Goal: Information Seeking & Learning: Learn about a topic

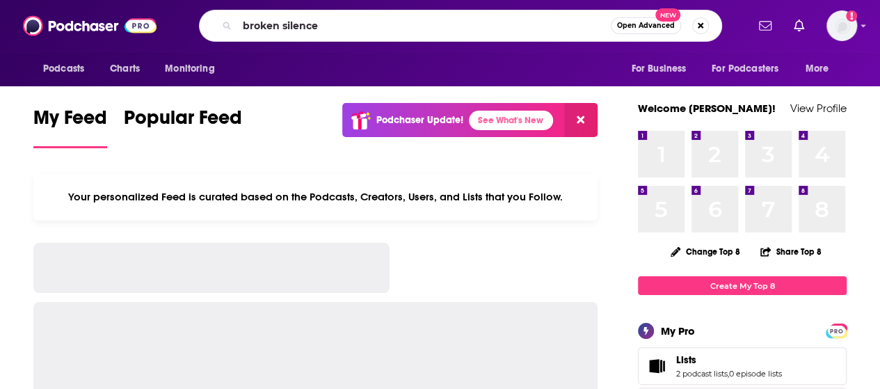
type input "broken silence"
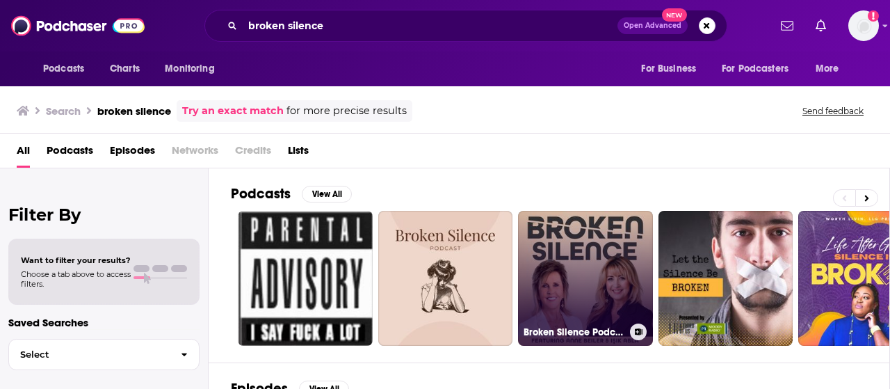
click at [564, 286] on link "Broken Silence Podcast" at bounding box center [585, 278] width 135 height 135
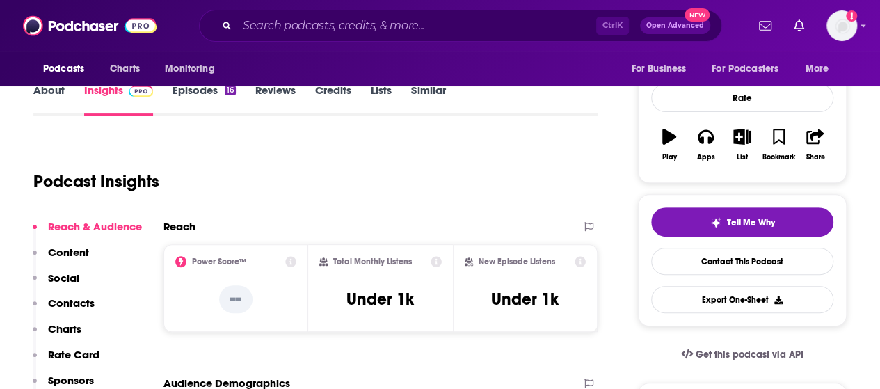
scroll to position [184, 0]
